Goal: Task Accomplishment & Management: Manage account settings

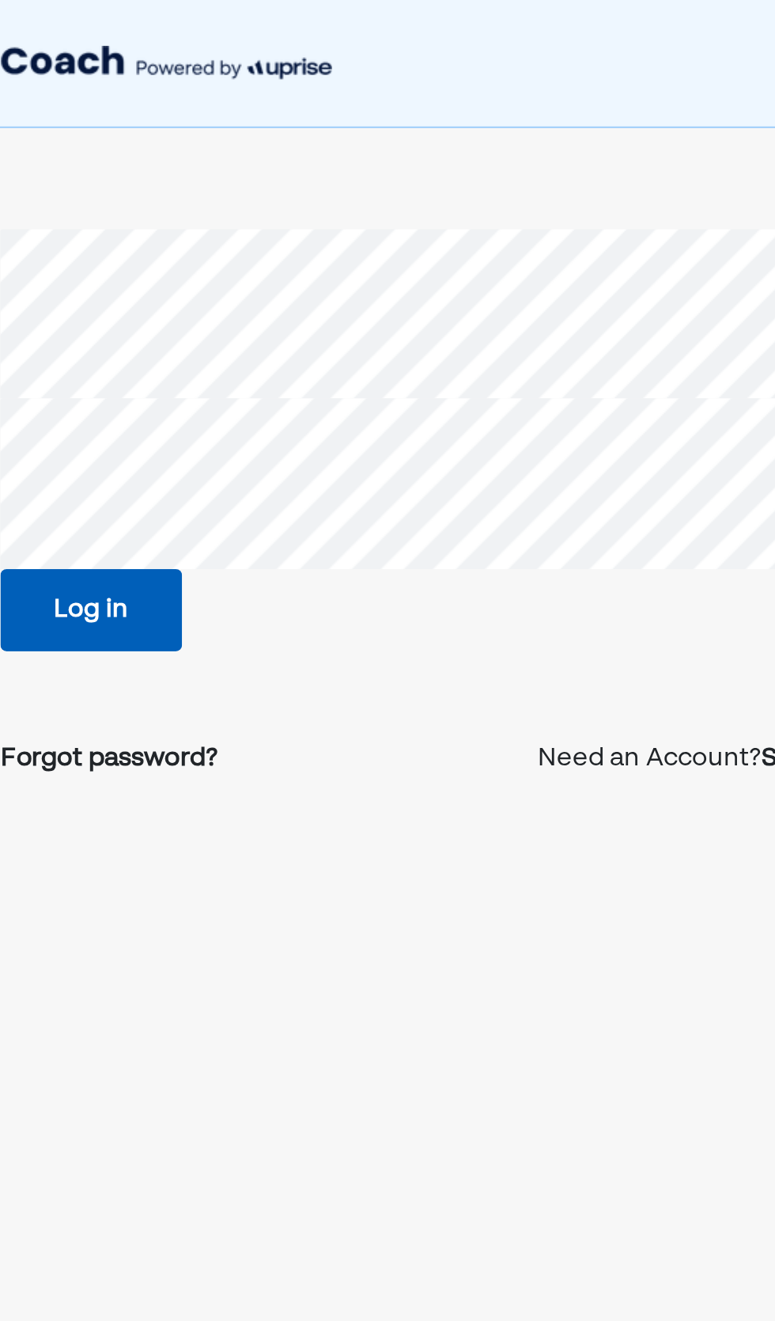
click at [225, 304] on button "Log in" at bounding box center [219, 305] width 91 height 41
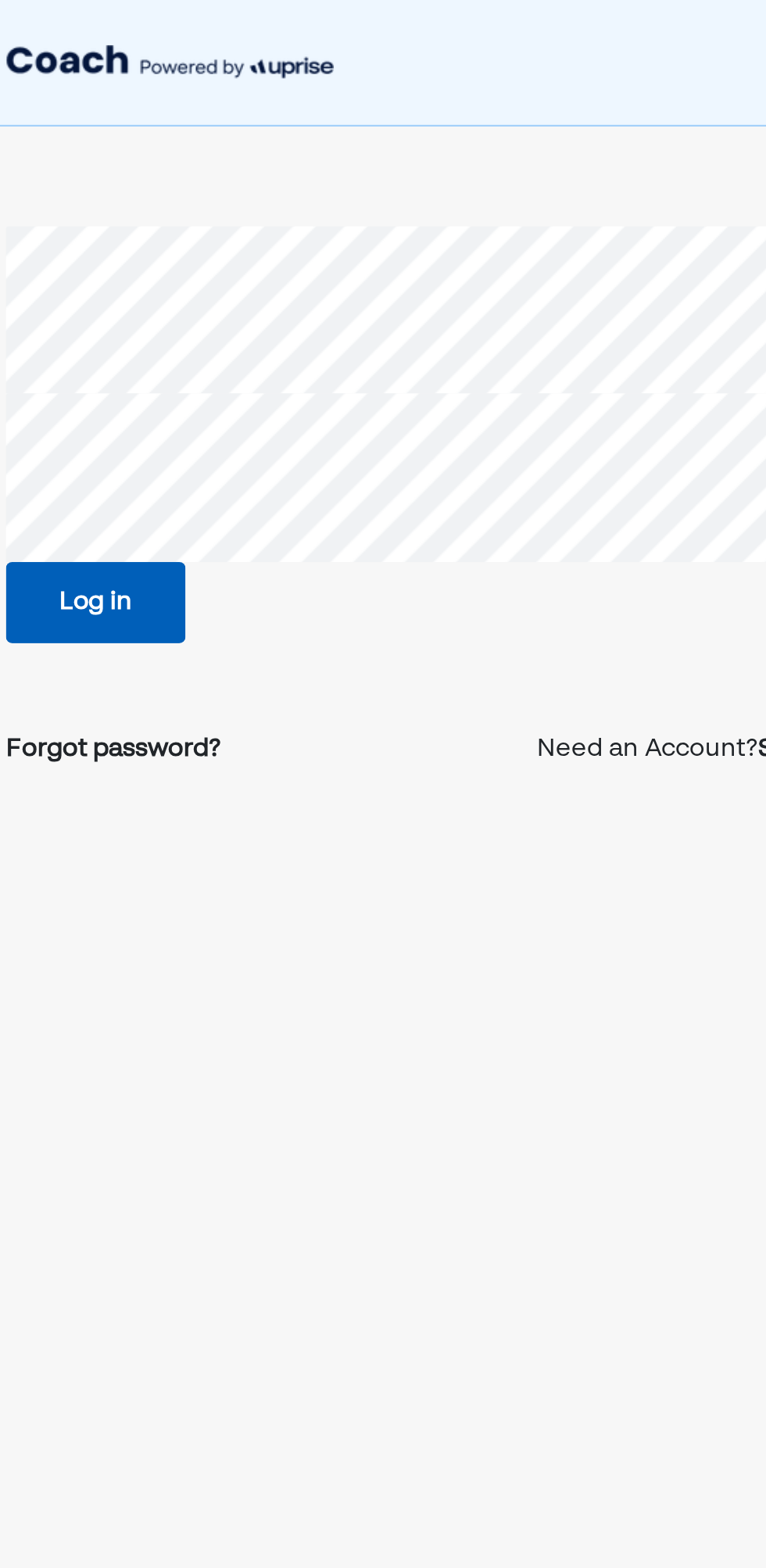
click at [244, 282] on button "Log in" at bounding box center [216, 301] width 90 height 41
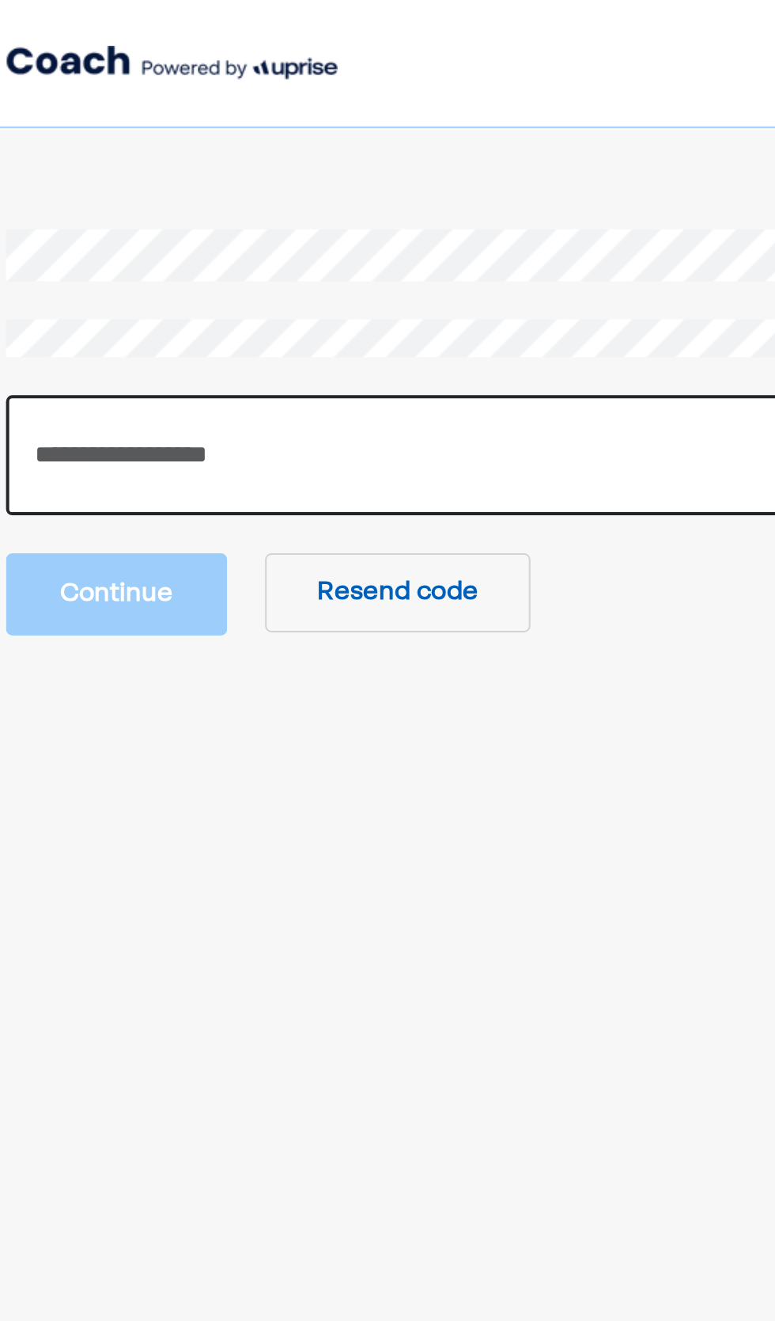
click at [340, 230] on input "number" at bounding box center [387, 228] width 427 height 60
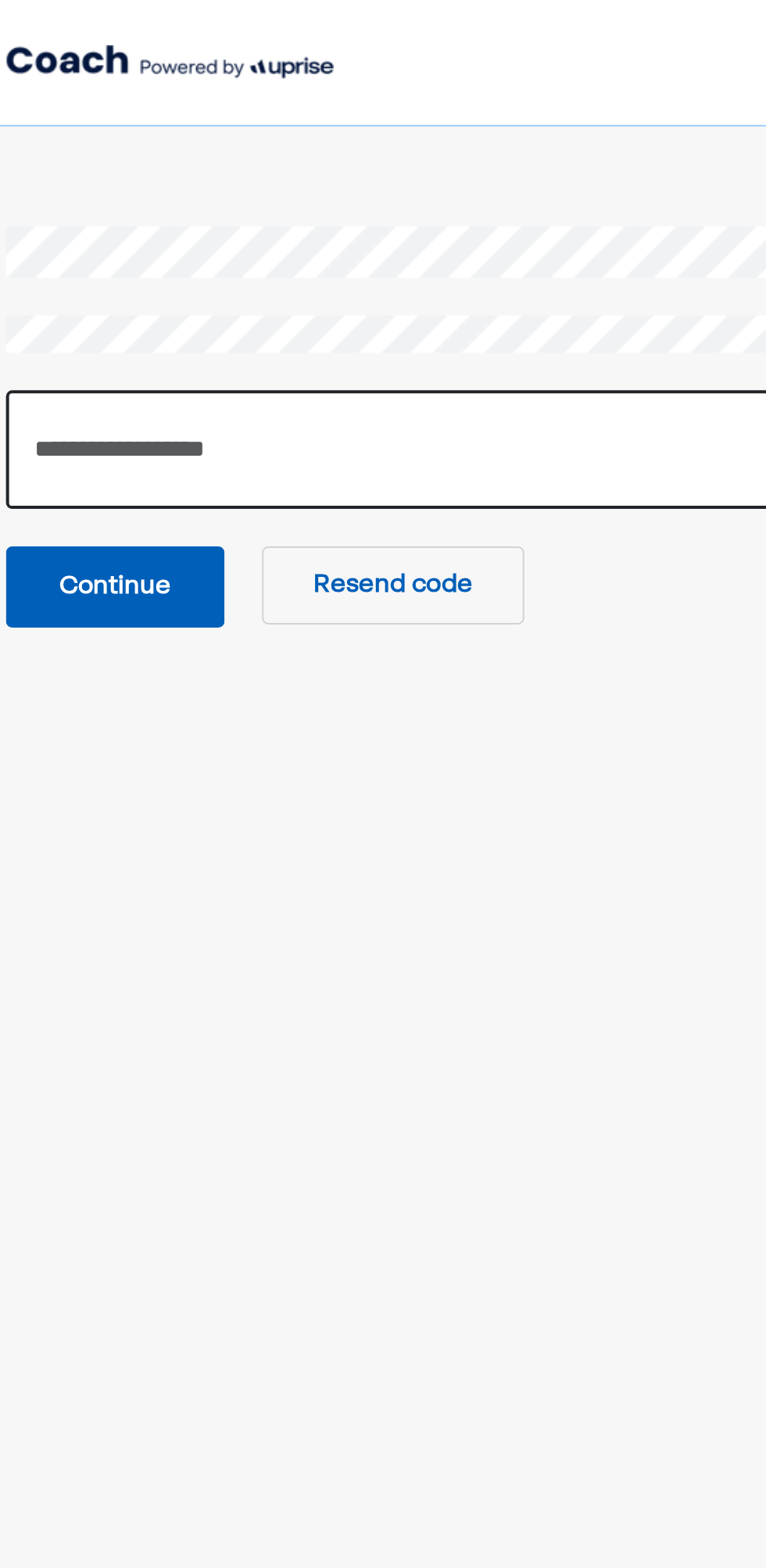
type input "******"
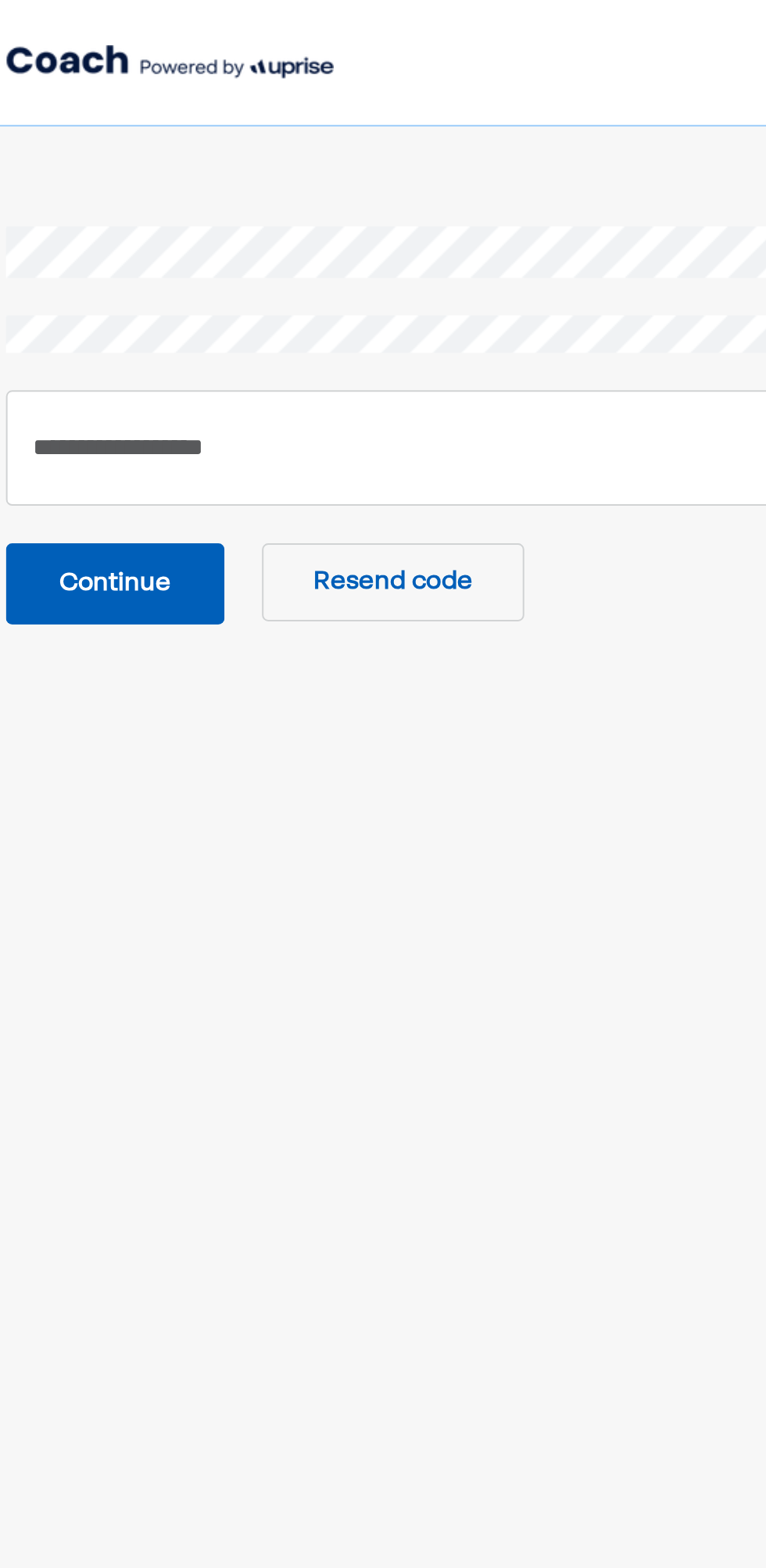
click at [249, 291] on button "Continue" at bounding box center [226, 291] width 110 height 41
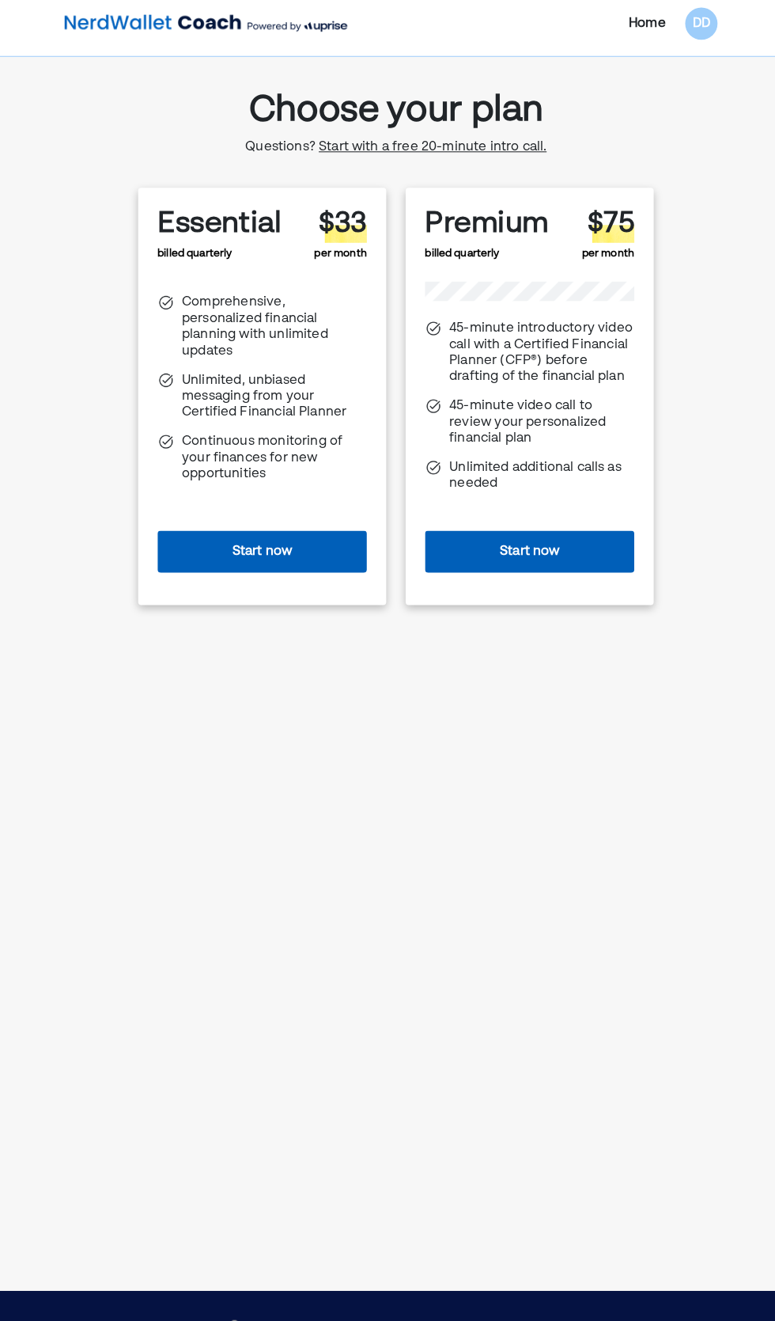
scroll to position [10, 0]
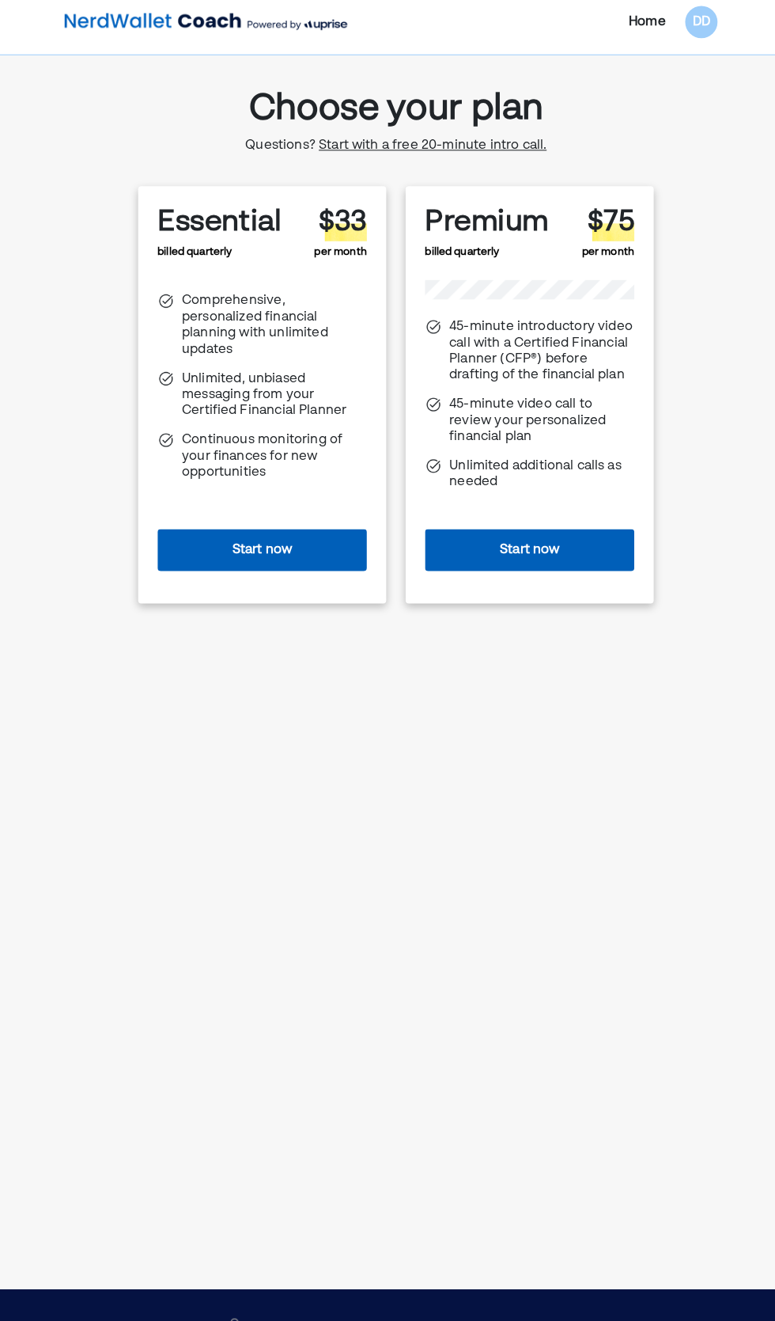
click at [536, 536] on button "Start now" at bounding box center [518, 537] width 205 height 41
